Goal: Task Accomplishment & Management: Use online tool/utility

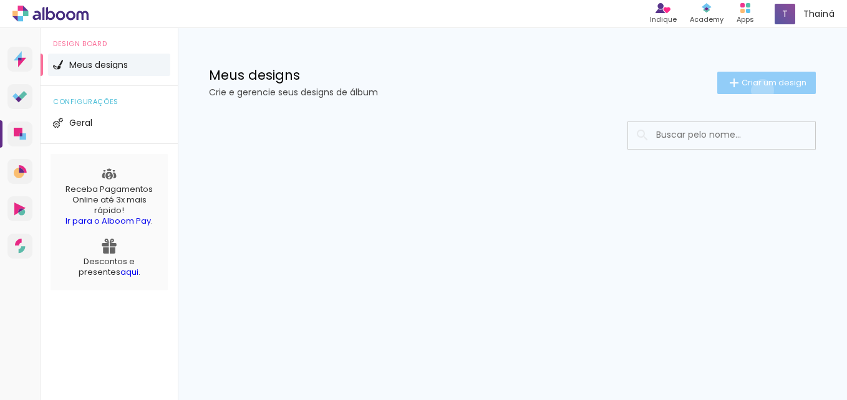
click at [760, 90] on paper-button "Criar um design" at bounding box center [766, 83] width 99 height 22
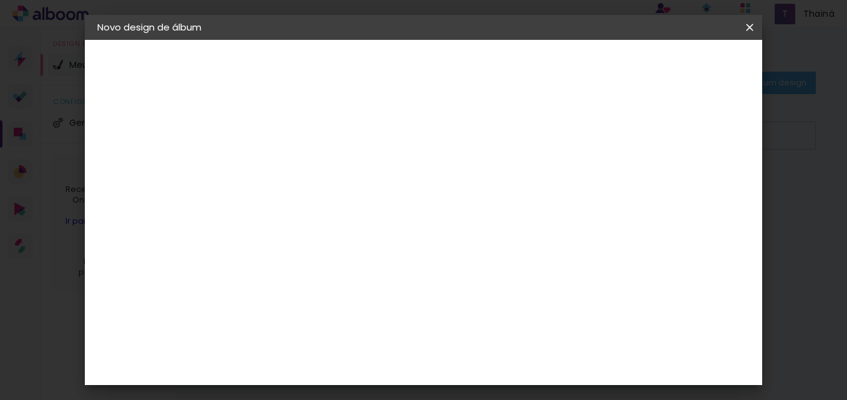
click at [301, 175] on input at bounding box center [301, 167] width 0 height 19
type input "teste"
type paper-input "teste"
click at [0, 0] on slot "Avançar" at bounding box center [0, 0] width 0 height 0
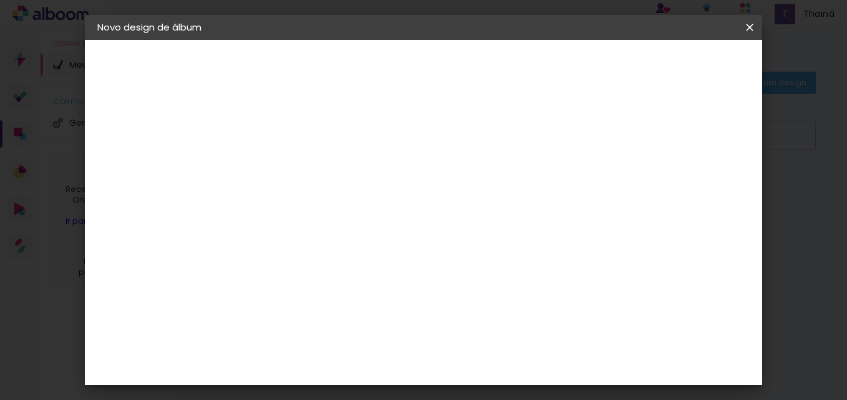
scroll to position [1176, 0]
click at [535, 63] on paper-button "Avançar" at bounding box center [503, 66] width 61 height 21
click at [350, 213] on input "text" at bounding box center [325, 217] width 49 height 19
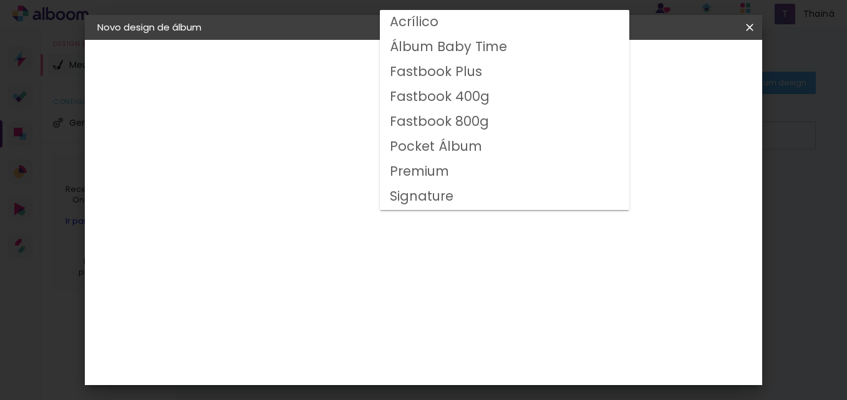
click at [369, 258] on div "Escolha o tamanho" at bounding box center [333, 285] width 72 height 58
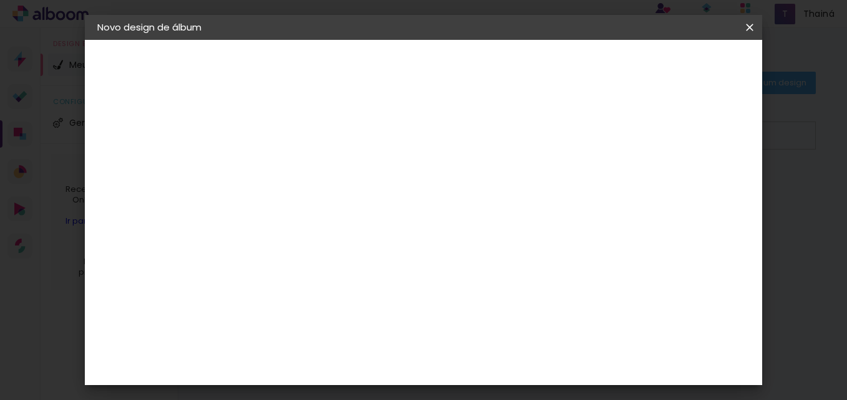
click at [369, 258] on div "Escolha o tamanho" at bounding box center [333, 285] width 72 height 58
click at [350, 209] on input "text" at bounding box center [325, 217] width 49 height 19
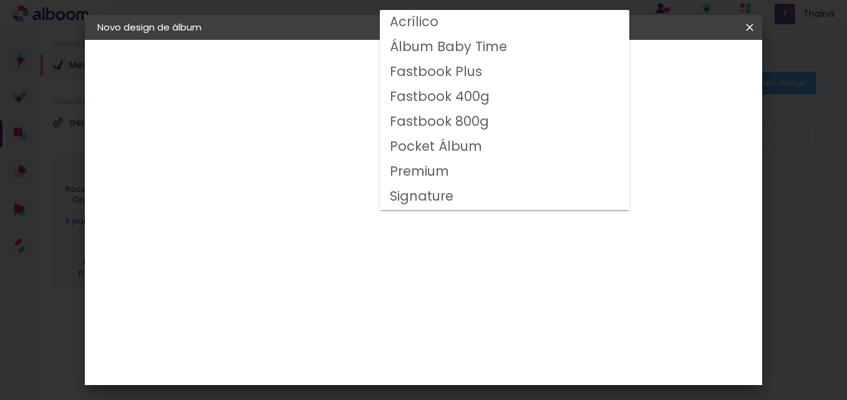
click at [0, 0] on slot "Fastbook Plus" at bounding box center [0, 0] width 0 height 0
type input "Fastbook Plus"
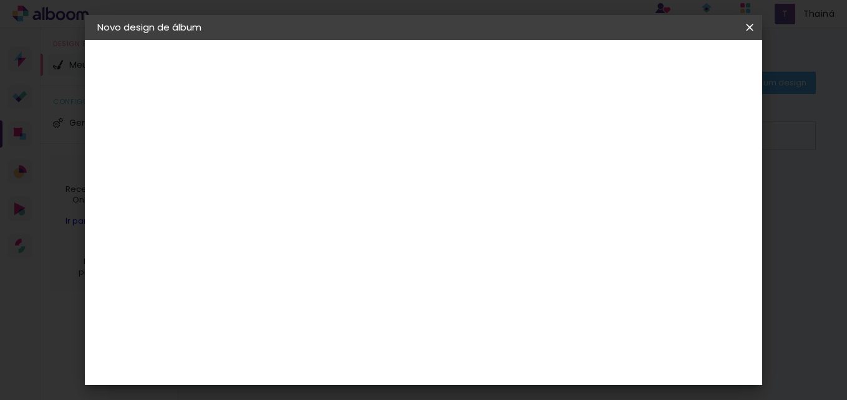
click at [386, 322] on span "25 × 20" at bounding box center [357, 338] width 58 height 33
click at [0, 0] on slot "Avançar" at bounding box center [0, 0] width 0 height 0
click at [578, 70] on span "Iniciar design" at bounding box center [553, 70] width 49 height 17
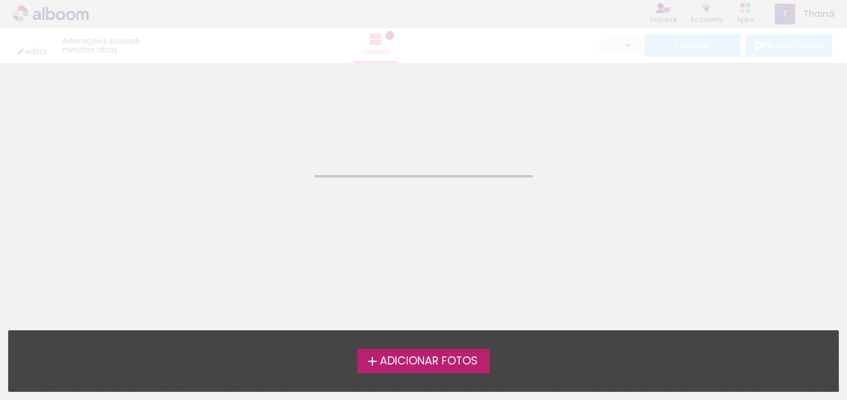
click at [400, 363] on span "Adicionar Fotos" at bounding box center [429, 361] width 98 height 11
click at [0, 0] on input "file" at bounding box center [0, 0] width 0 height 0
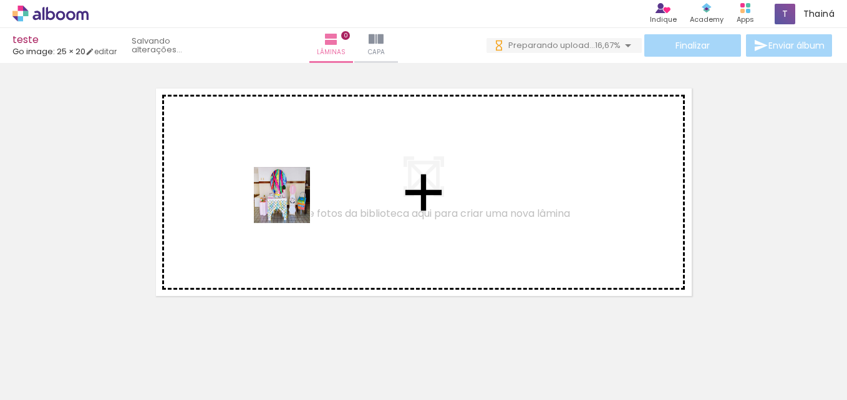
drag, startPoint x: 121, startPoint y: 350, endPoint x: 291, endPoint y: 205, distance: 223.9
click at [291, 205] on quentale-workspace at bounding box center [423, 200] width 847 height 400
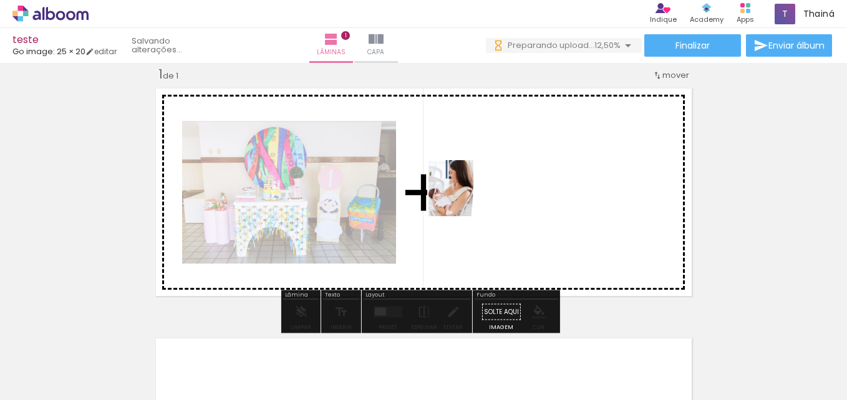
drag, startPoint x: 198, startPoint y: 363, endPoint x: 466, endPoint y: 198, distance: 314.6
click at [466, 198] on quentale-workspace at bounding box center [423, 200] width 847 height 400
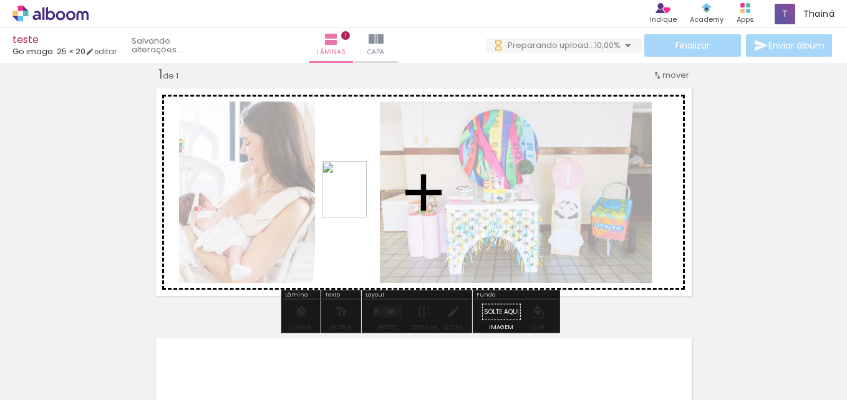
drag, startPoint x: 334, startPoint y: 277, endPoint x: 359, endPoint y: 199, distance: 82.1
click at [359, 199] on quentale-workspace at bounding box center [423, 200] width 847 height 400
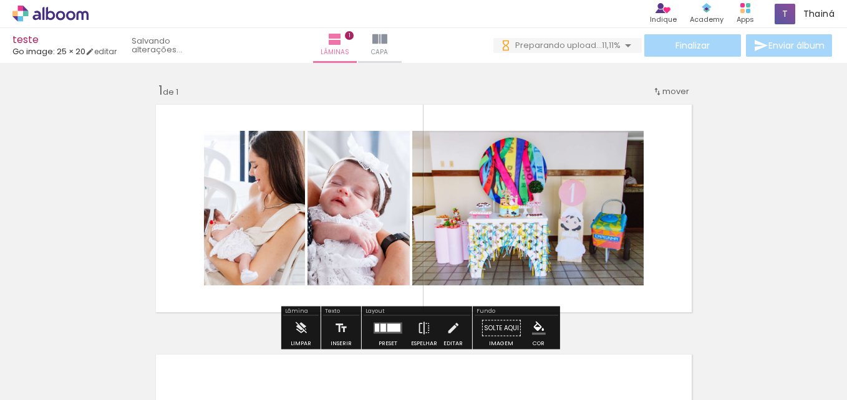
click at [687, 183] on quentale-layouter at bounding box center [423, 208] width 547 height 219
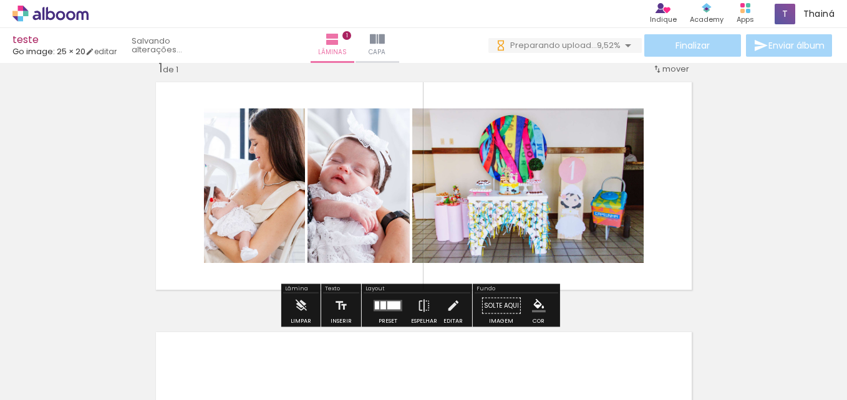
click at [644, 274] on quentale-layouter at bounding box center [423, 186] width 547 height 219
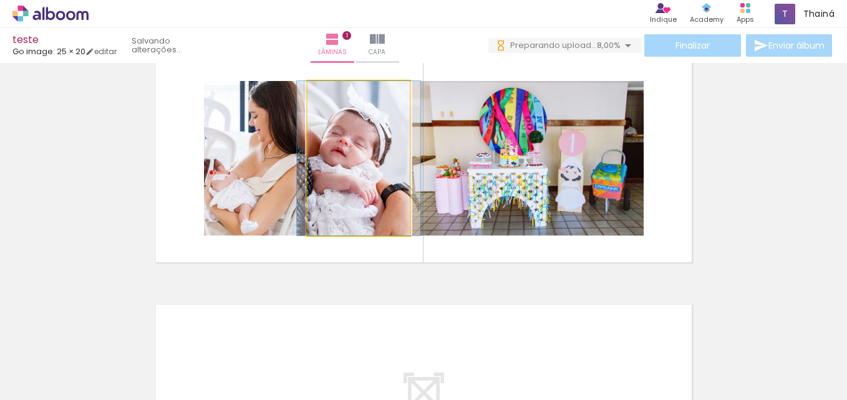
click at [387, 126] on quentale-photo at bounding box center [359, 158] width 102 height 155
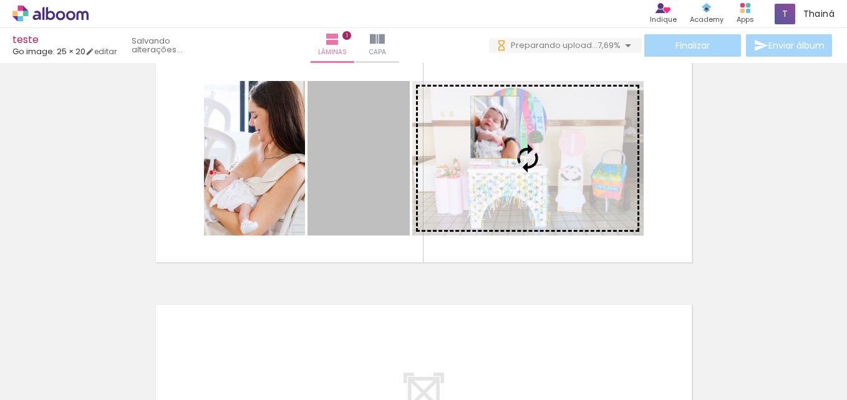
drag, startPoint x: 387, startPoint y: 126, endPoint x: 497, endPoint y: 128, distance: 109.8
click at [0, 0] on slot at bounding box center [0, 0] width 0 height 0
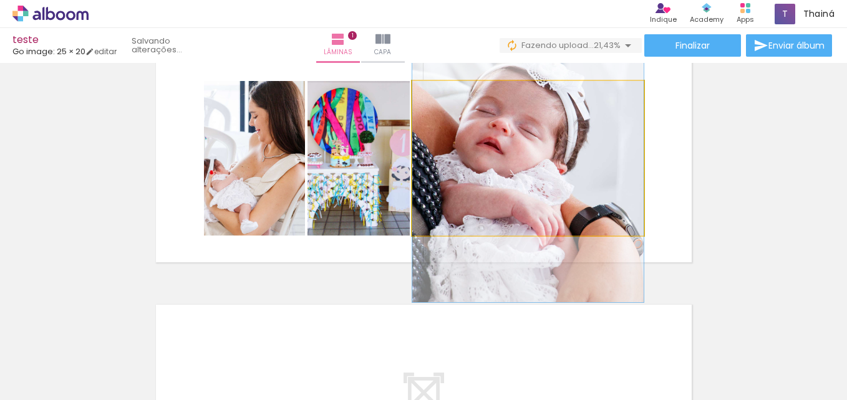
drag, startPoint x: 557, startPoint y: 142, endPoint x: 578, endPoint y: 142, distance: 20.6
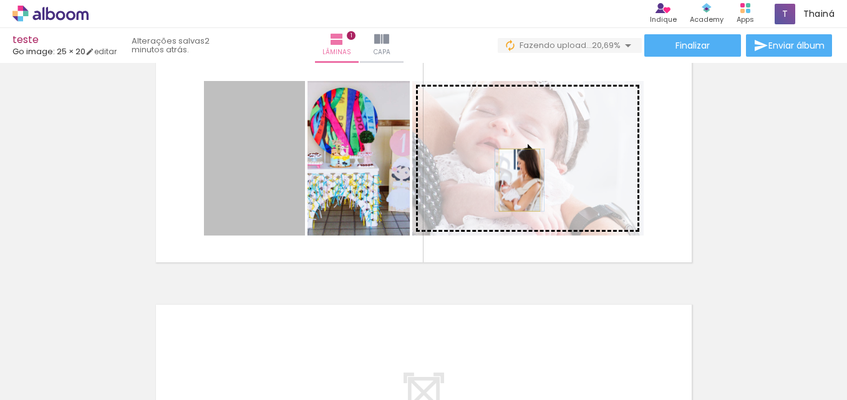
drag, startPoint x: 263, startPoint y: 204, endPoint x: 515, endPoint y: 180, distance: 252.5
click at [0, 0] on slot at bounding box center [0, 0] width 0 height 0
